Goal: Transaction & Acquisition: Book appointment/travel/reservation

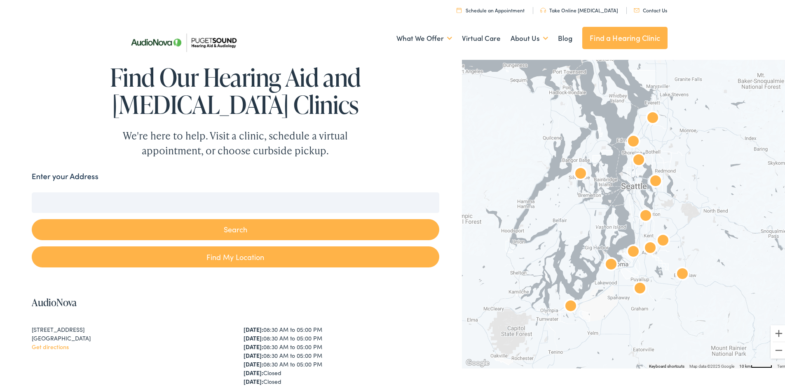
click at [642, 214] on img "AudioNova" at bounding box center [646, 215] width 26 height 26
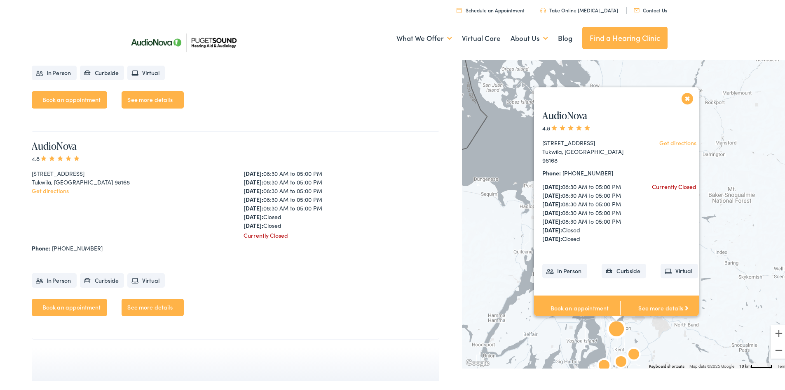
scroll to position [2699, 0]
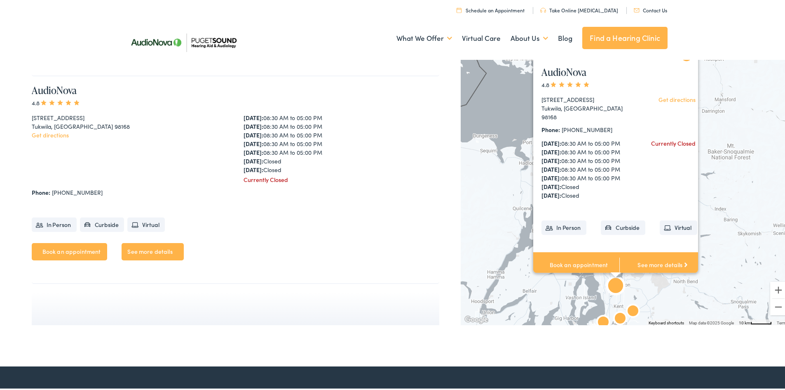
click at [82, 250] on link "Book an appointment" at bounding box center [70, 249] width 76 height 17
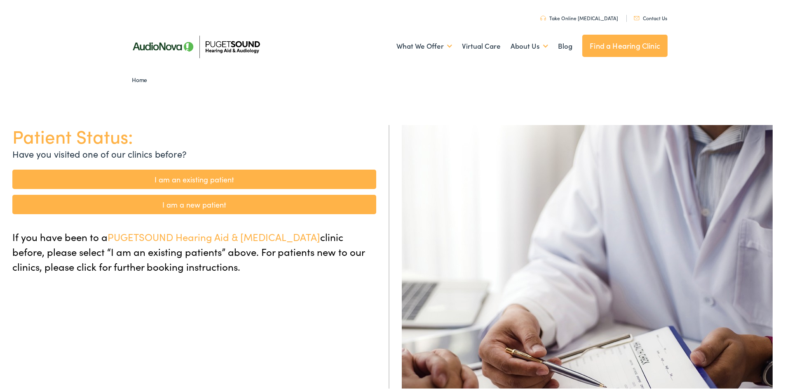
click at [228, 181] on link "I am an existing patient" at bounding box center [194, 177] width 364 height 19
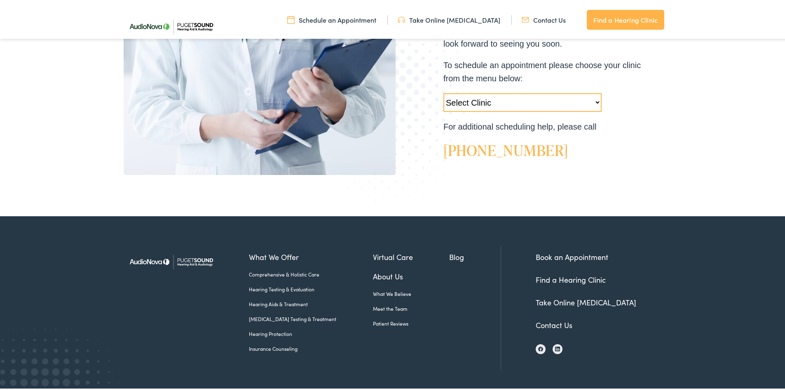
scroll to position [301, 0]
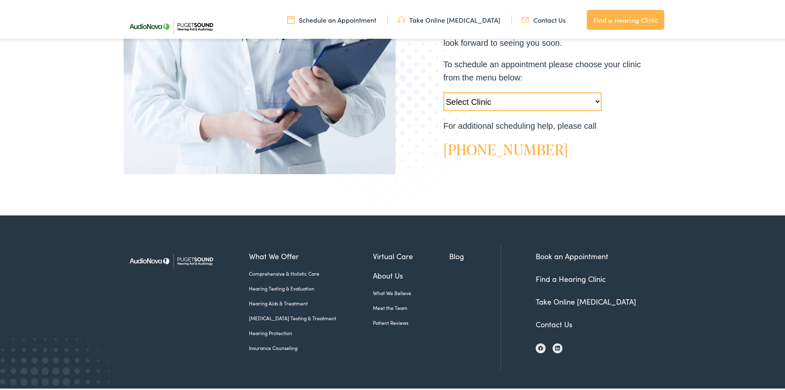
click at [497, 100] on select "Select Clinic Tukwila-WA-AudioNova 14900 Interurban Ave S #185 Tacoma-WA-AudioN…" at bounding box center [523, 100] width 158 height 19
select select "https://pshearing.alpacaaudiology.com/locations/tukwila-wa/"
click at [444, 91] on select "Select Clinic Tukwila-WA-AudioNova 14900 Interurban Ave S #185 Tacoma-WA-AudioN…" at bounding box center [523, 100] width 158 height 19
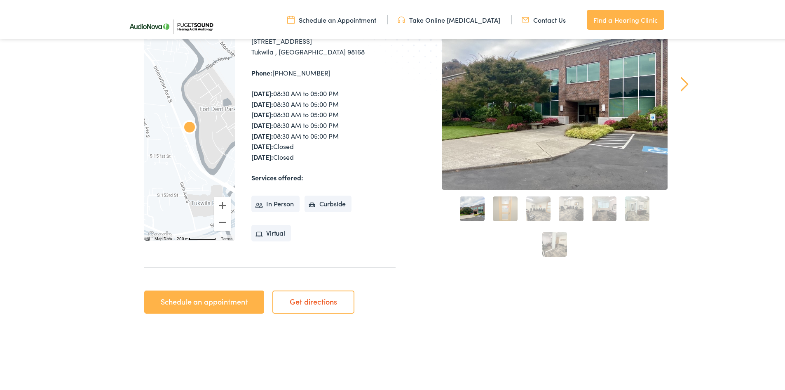
scroll to position [155, 0]
click at [202, 308] on link "Schedule an appointment" at bounding box center [204, 299] width 120 height 23
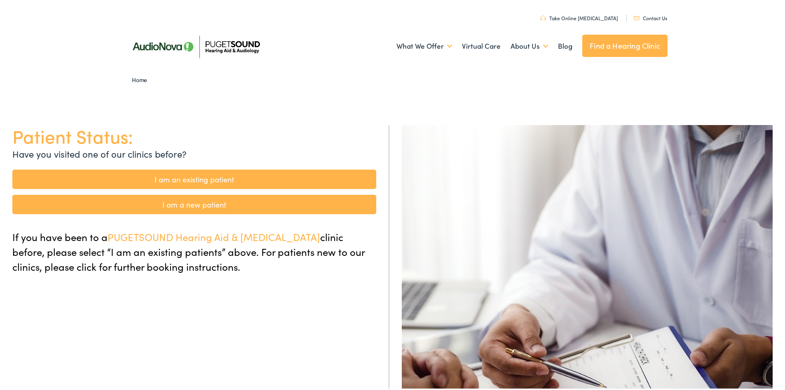
click at [269, 176] on link "I am an existing patient" at bounding box center [194, 177] width 364 height 19
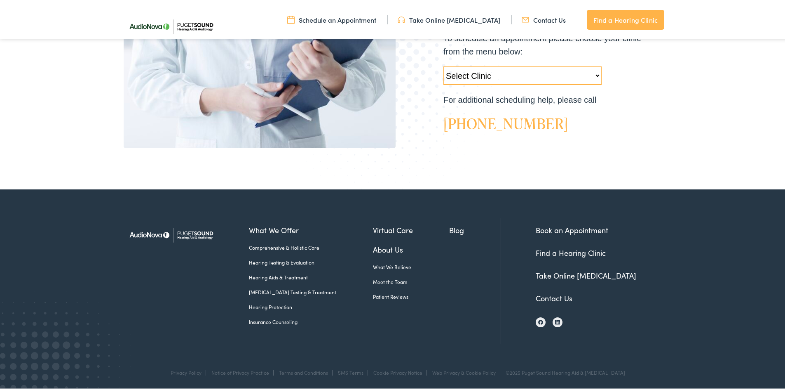
scroll to position [327, 0]
click at [543, 75] on select "Select Clinic Tukwila-WA-AudioNova 14900 Interurban Ave S #185 Tacoma-WA-AudioN…" at bounding box center [523, 73] width 158 height 19
select select "https://pshearing.alpacaaudiology.com/locations/tukwila-wa/"
click at [444, 64] on select "Select Clinic Tukwila-WA-AudioNova 14900 Interurban Ave S #185 Tacoma-WA-AudioN…" at bounding box center [523, 73] width 158 height 19
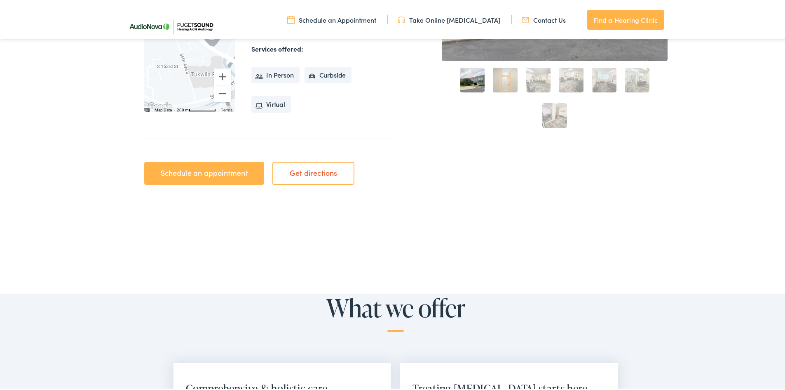
scroll to position [286, 0]
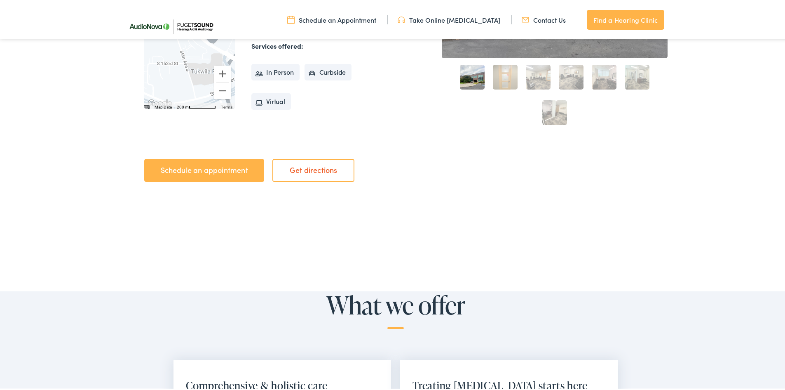
click at [209, 169] on link "Schedule an appointment" at bounding box center [204, 168] width 120 height 23
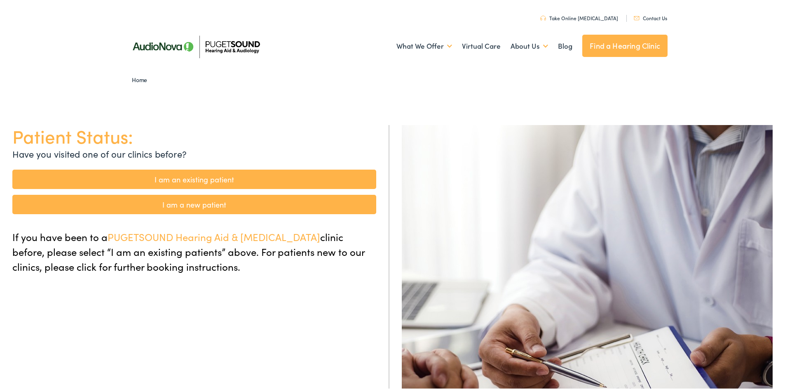
click at [208, 179] on link "I am an existing patient" at bounding box center [194, 177] width 364 height 19
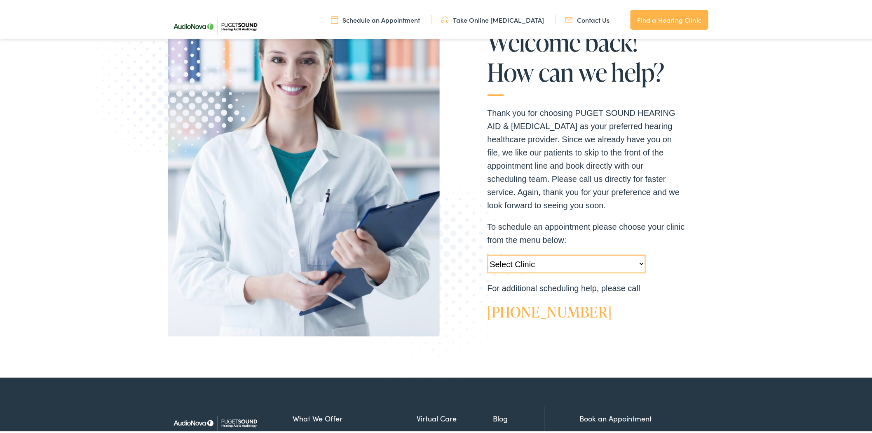
scroll to position [139, 0]
click at [584, 260] on select "Select Clinic Tukwila-WA-AudioNova 14900 Interurban Ave S #185 Tacoma-WA-AudioN…" at bounding box center [567, 262] width 158 height 19
select select "https://pshearing.alpacaaudiology.com/locations/tukwila-wa/"
click at [488, 253] on select "Select Clinic Tukwila-WA-AudioNova 14900 Interurban Ave S #185 Tacoma-WA-AudioN…" at bounding box center [567, 262] width 158 height 19
